Goal: Transaction & Acquisition: Purchase product/service

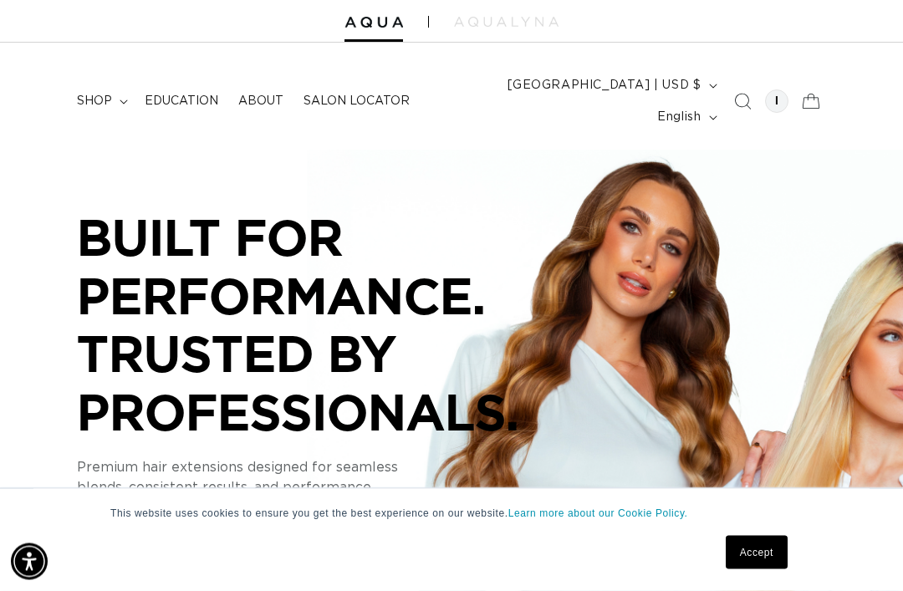
click at [753, 570] on link "Accept" at bounding box center [757, 552] width 62 height 33
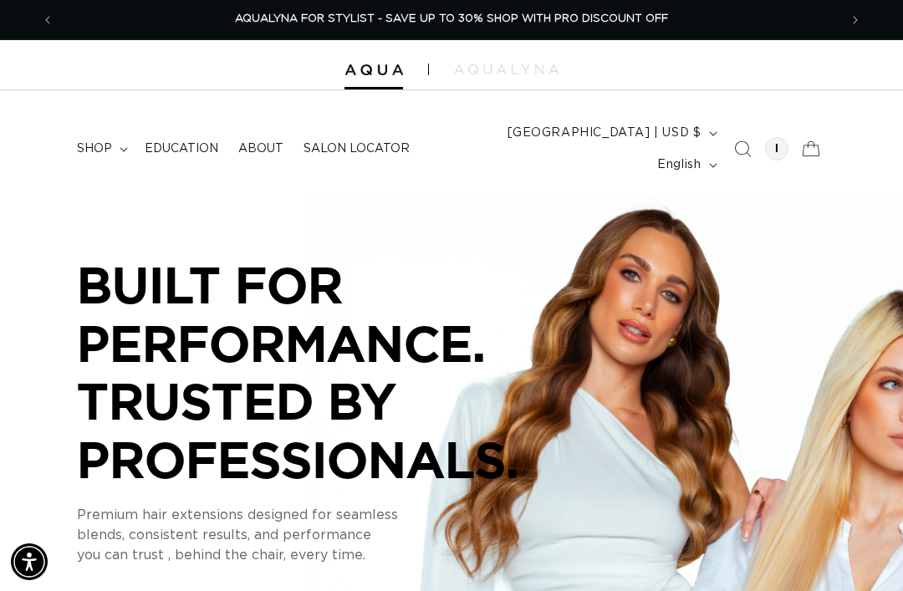
click at [114, 136] on summary "shop" at bounding box center [101, 148] width 68 height 35
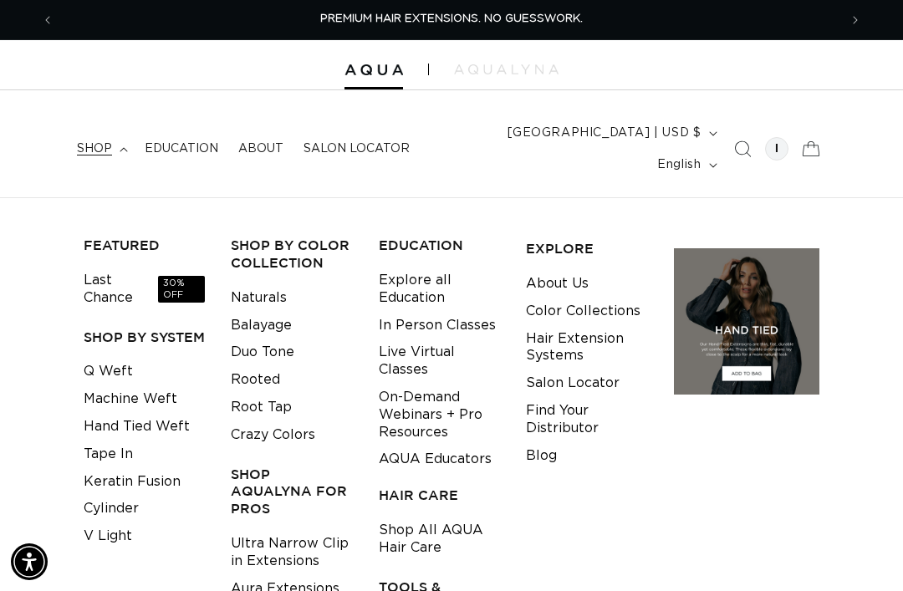
click at [126, 441] on link "Tape In" at bounding box center [108, 455] width 49 height 28
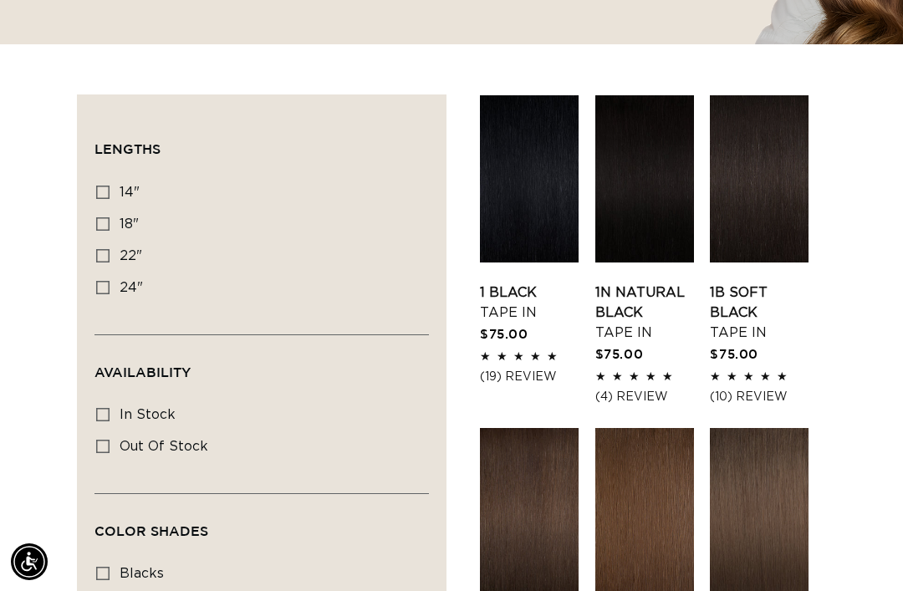
scroll to position [0, 785]
click at [117, 241] on label "22" 22" (37 products)" at bounding box center [256, 257] width 321 height 32
click at [110, 249] on input "22" 22" (37 products)" at bounding box center [102, 255] width 13 height 13
checkbox input "true"
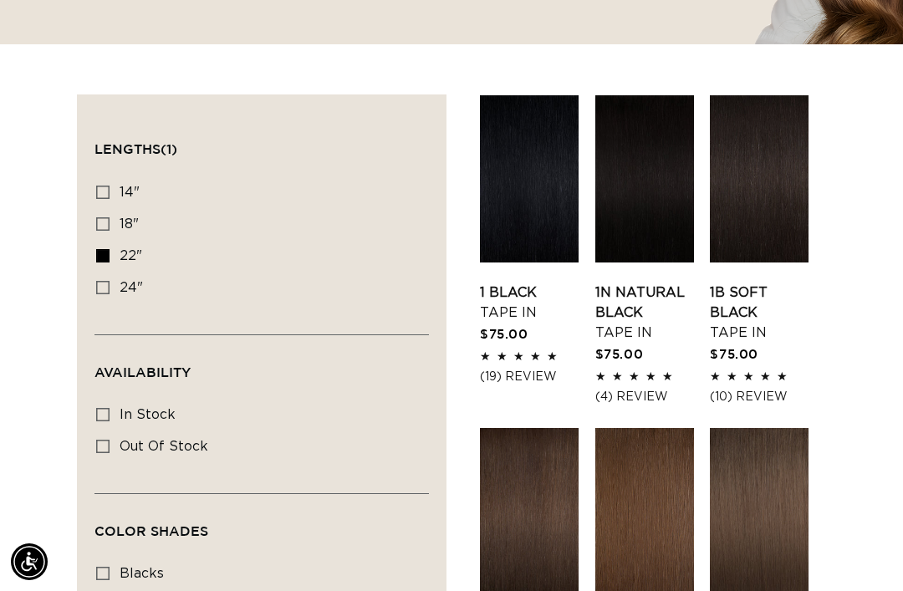
click at [733, 283] on link "1B Soft Black Tape In" at bounding box center [759, 313] width 99 height 60
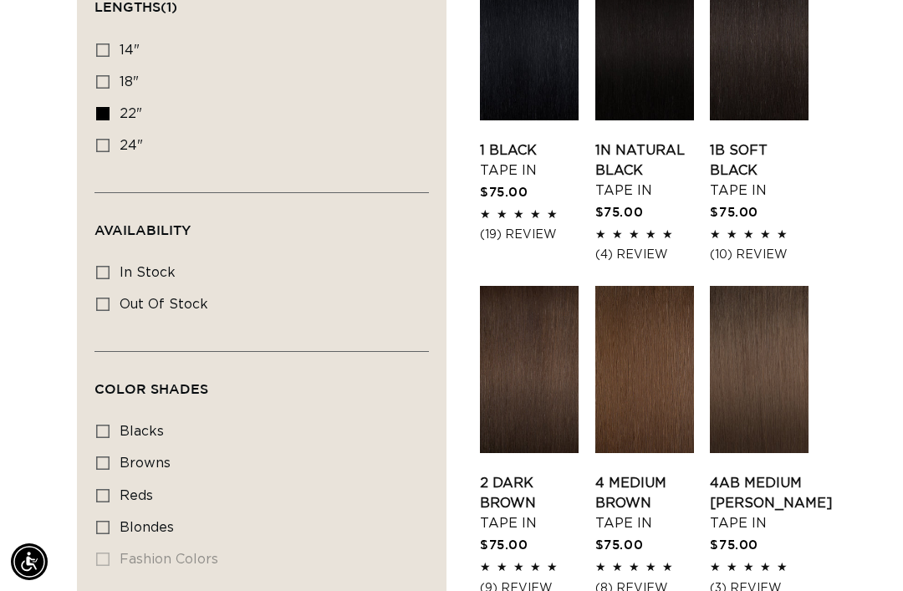
scroll to position [678, 0]
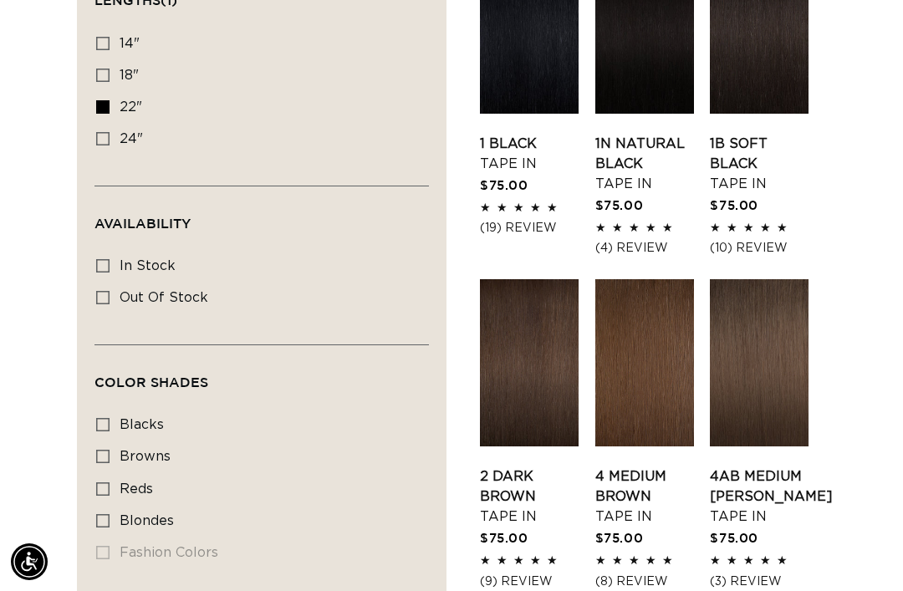
click at [501, 467] on link "2 Dark Brown Tape In" at bounding box center [529, 497] width 99 height 60
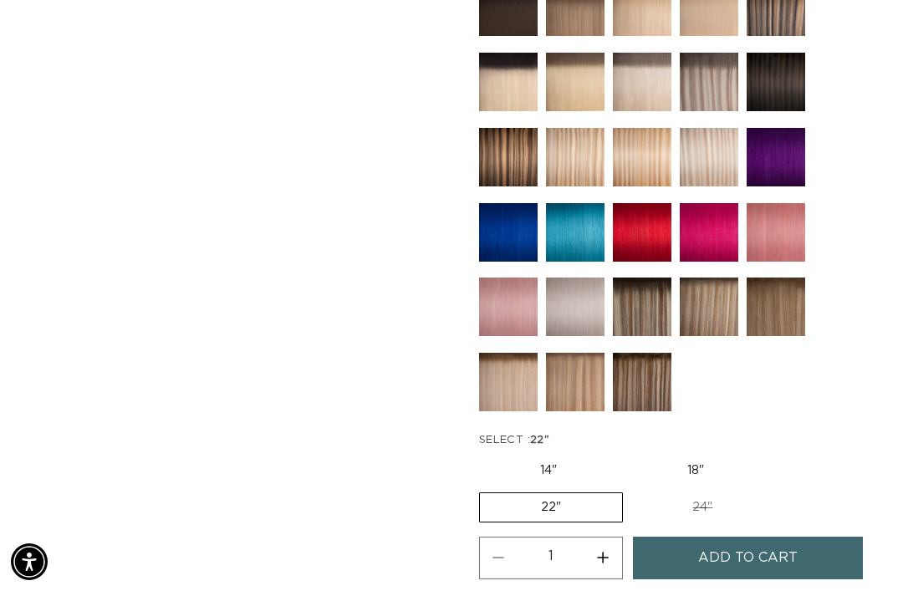
scroll to position [893, 0]
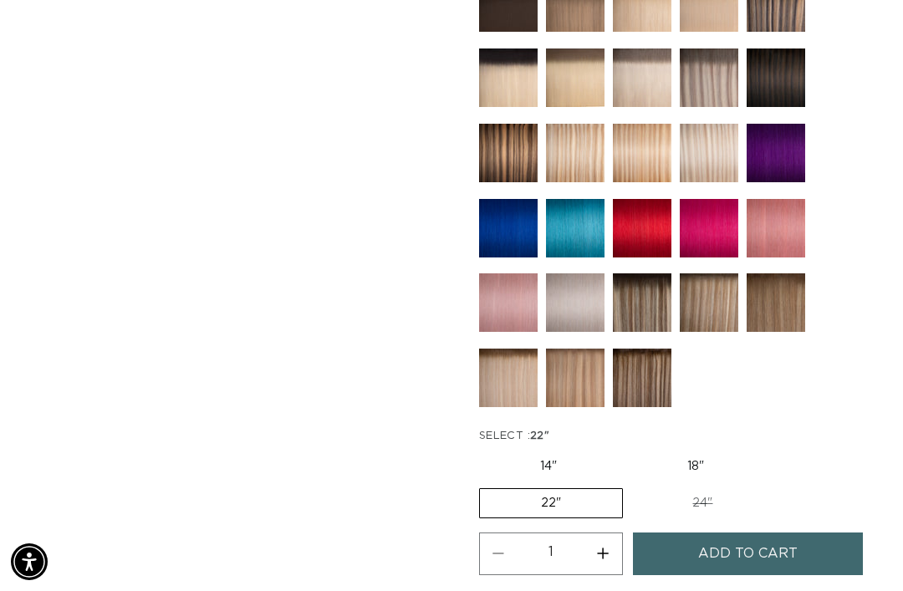
click at [569, 489] on label "22" Variant sold out or unavailable" at bounding box center [551, 504] width 144 height 30
click at [774, 450] on input "22" Variant sold out or unavailable" at bounding box center [774, 449] width 1 height 1
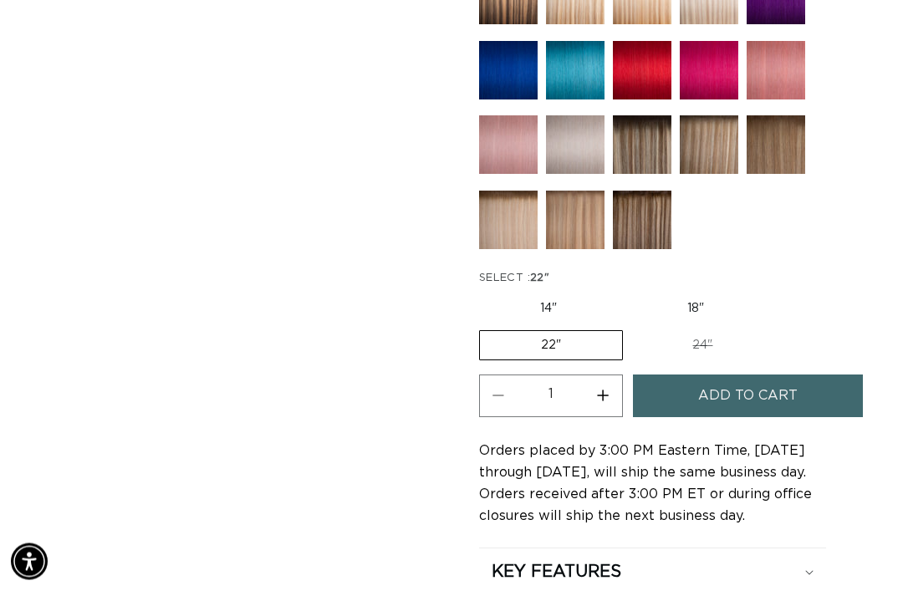
scroll to position [1052, 0]
click at [770, 379] on span "Add to cart" at bounding box center [749, 396] width 100 height 43
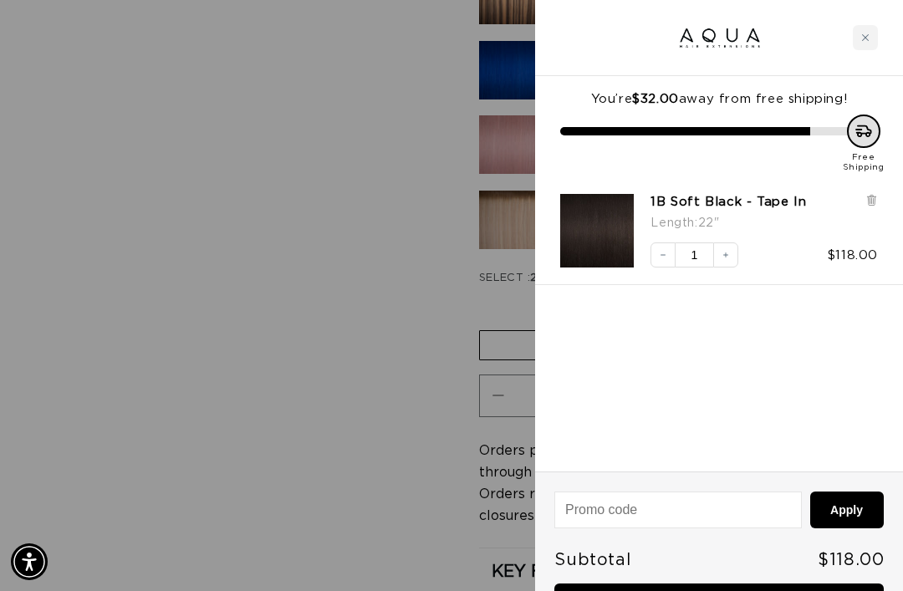
scroll to position [0, 1569]
click at [379, 361] on div at bounding box center [451, 295] width 903 height 591
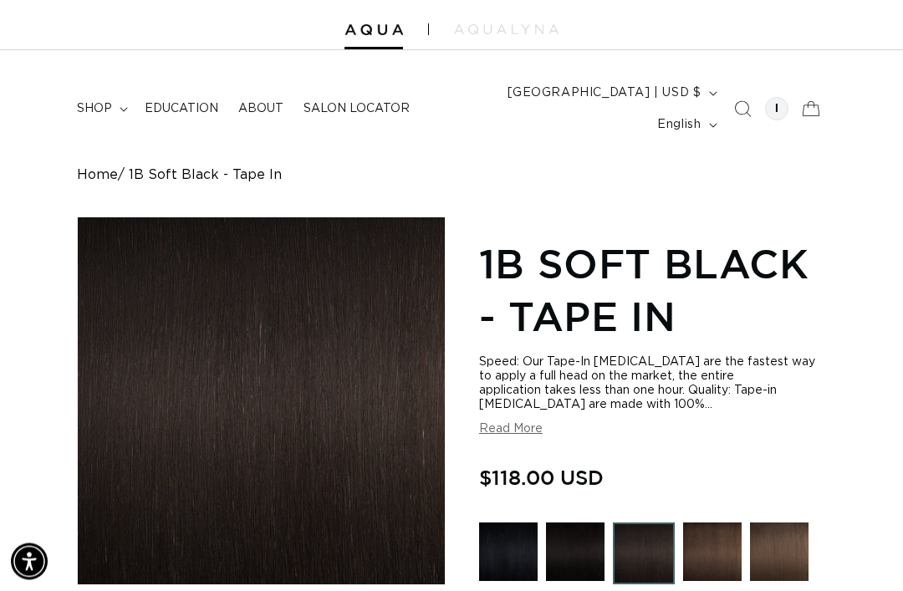
scroll to position [0, 0]
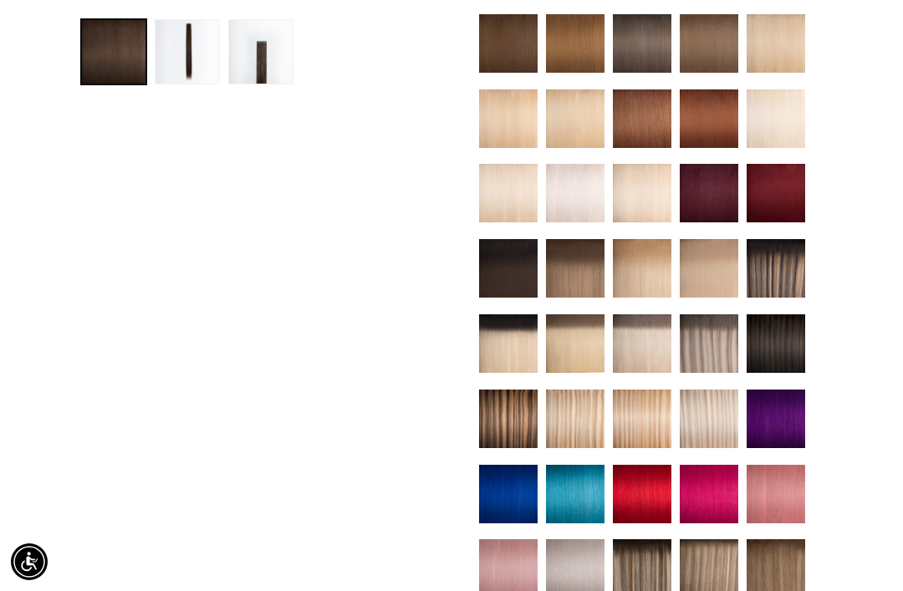
scroll to position [915, 0]
